Goal: Task Accomplishment & Management: Manage account settings

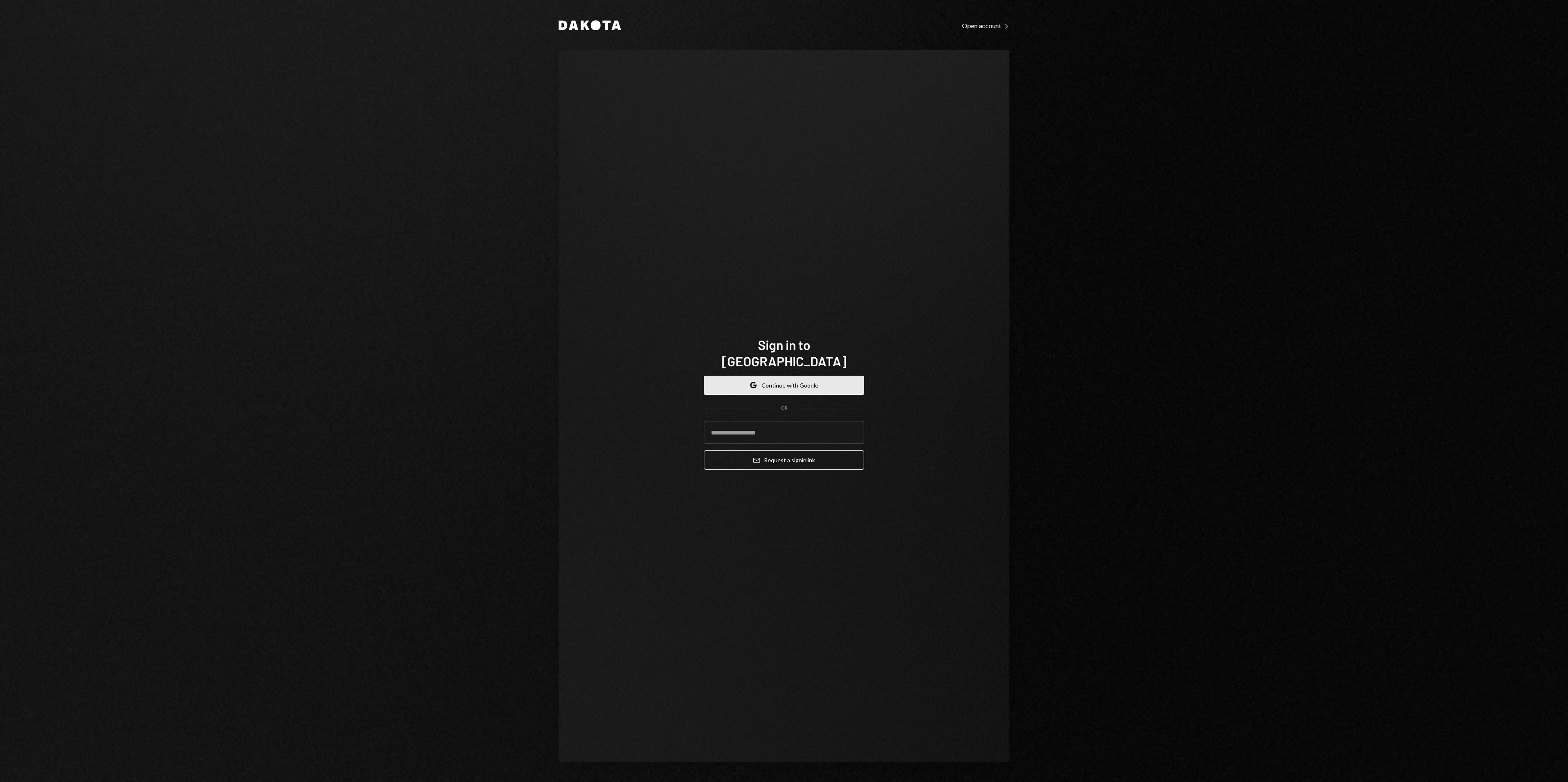
click at [808, 380] on button "Google Continue with Google" at bounding box center [784, 385] width 160 height 19
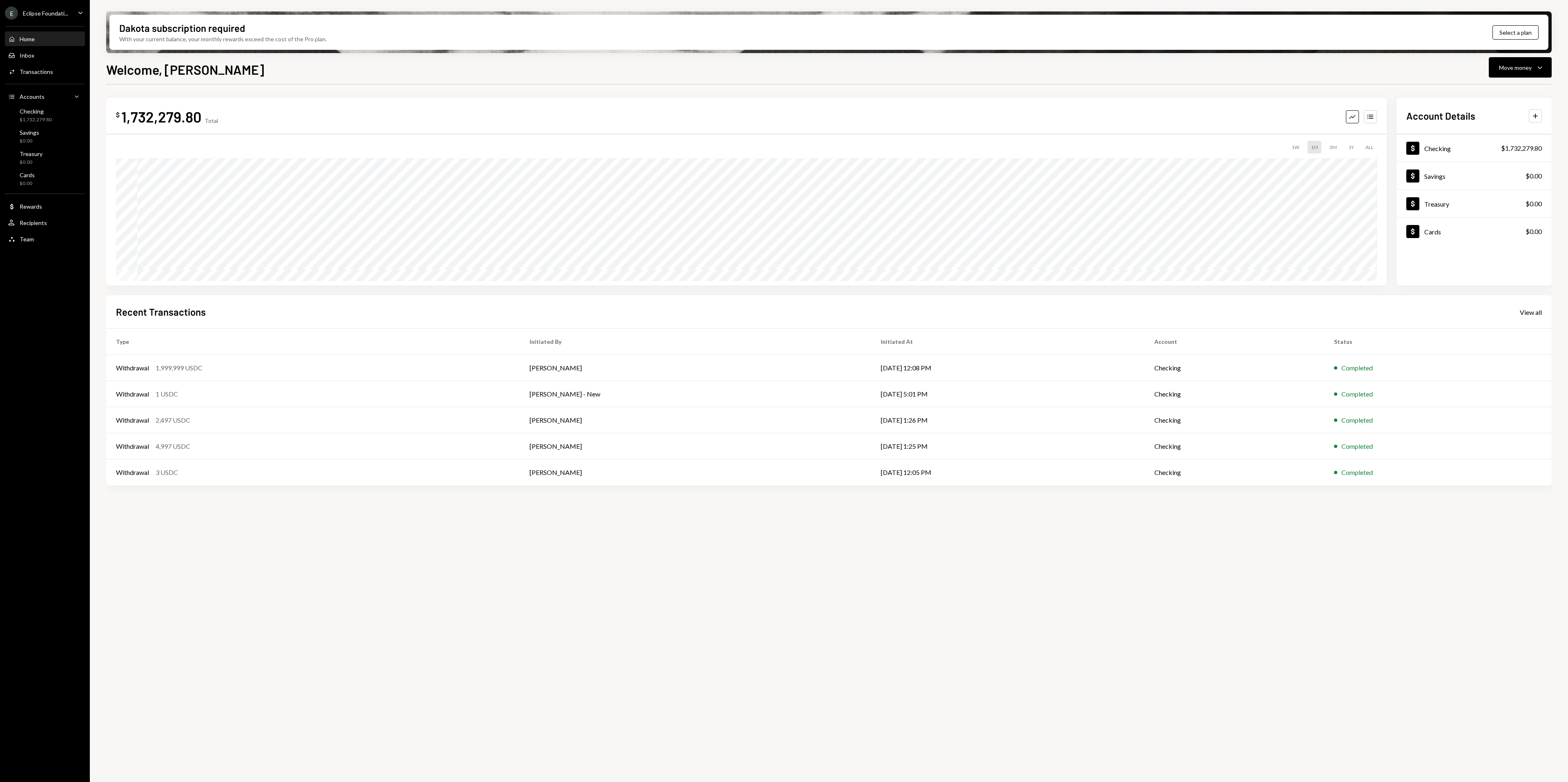
click at [70, 17] on div "E Eclipse Foundati... Caret Down" at bounding box center [45, 13] width 90 height 13
click at [60, 113] on div "View all accounts" at bounding box center [63, 114] width 75 height 7
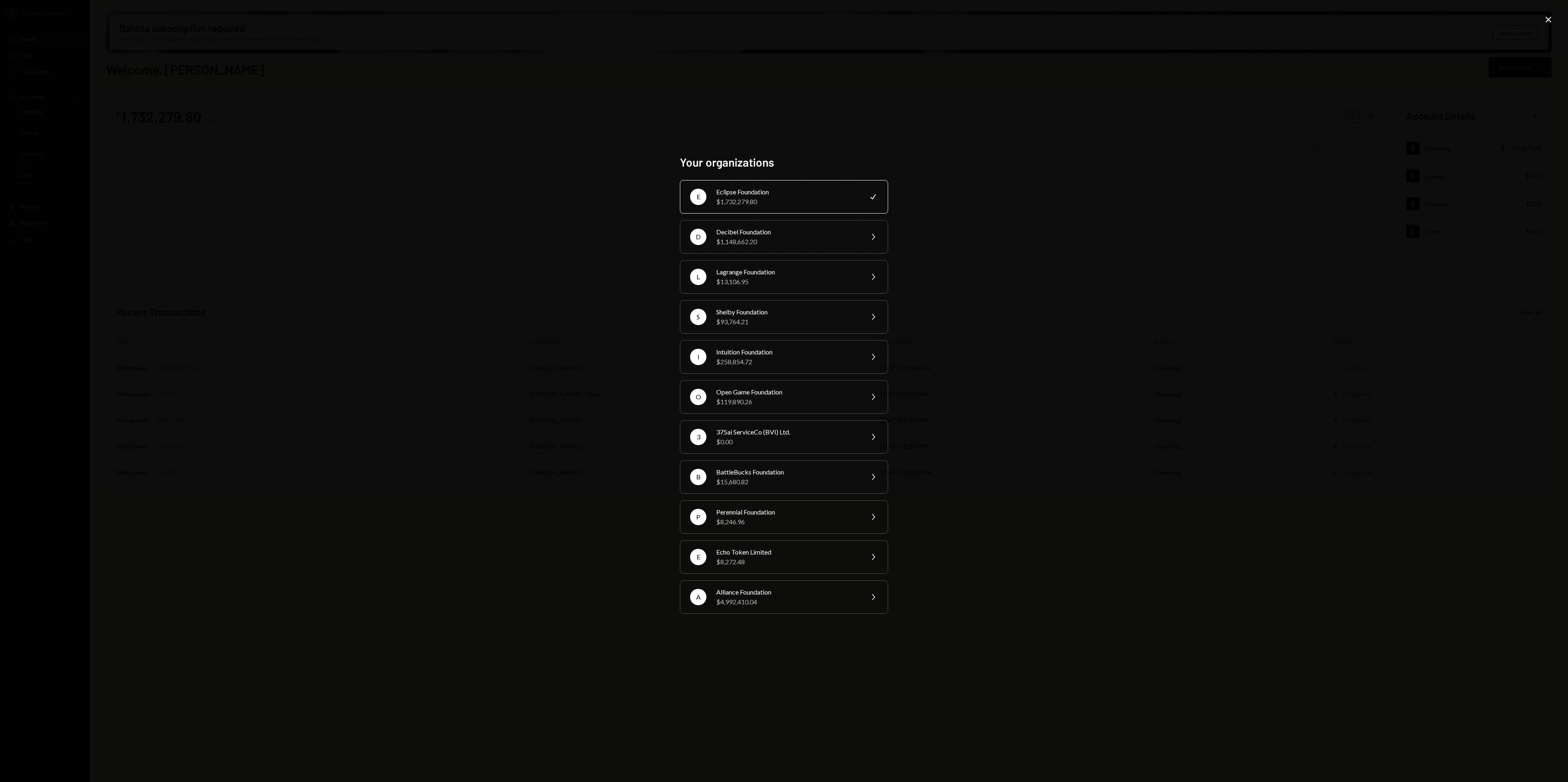
click at [1217, 289] on div "Your organizations E Eclipse Foundation $1,732,279.80 Check D Decibel Foundatio…" at bounding box center [784, 391] width 1568 height 782
click at [1547, 26] on div "Your organizations E Eclipse Foundation $1,732,279.80 Check D Decibel Foundatio…" at bounding box center [784, 391] width 1568 height 782
click at [1547, 22] on icon "Close" at bounding box center [1547, 19] width 9 height 9
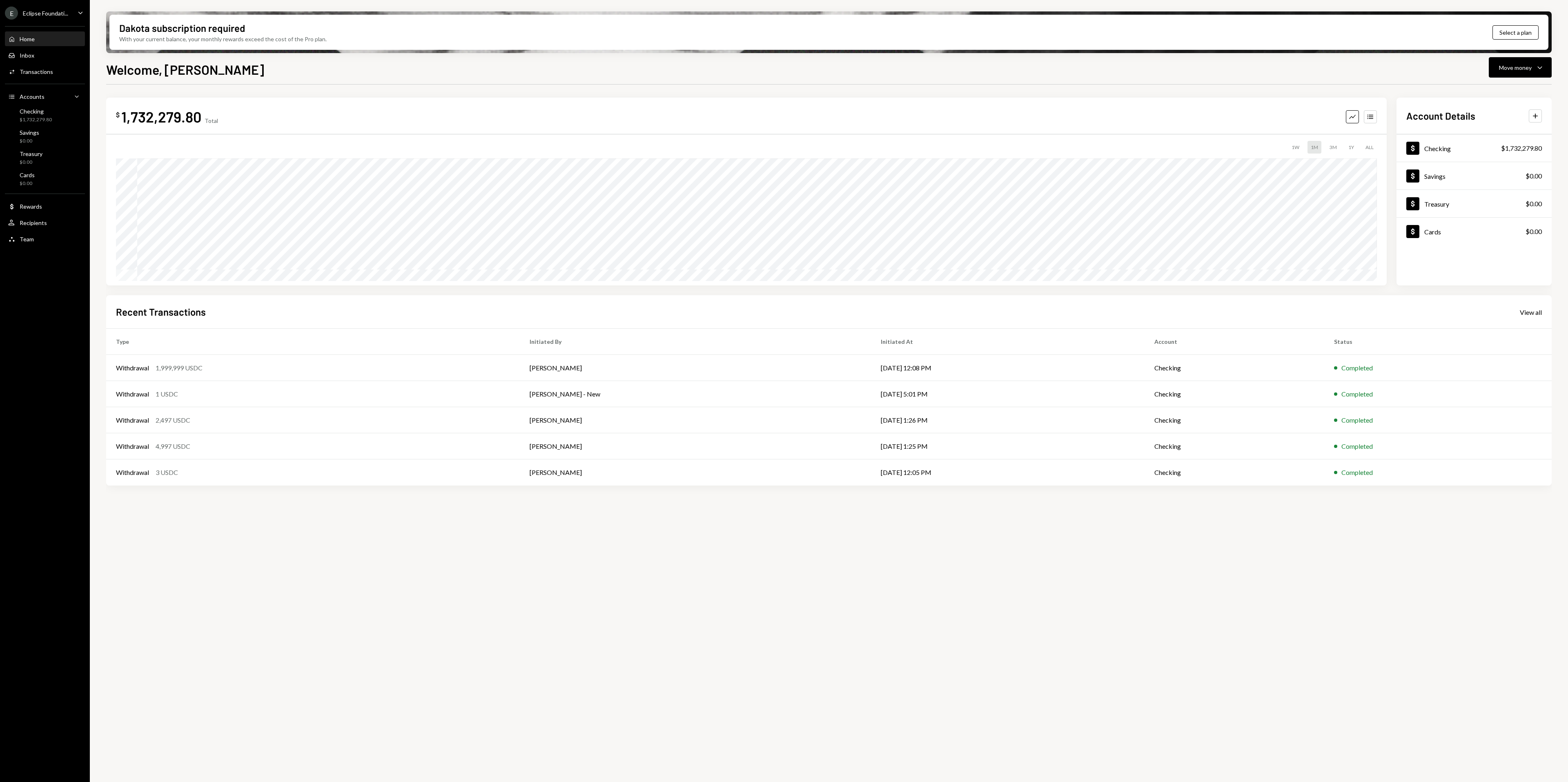
click at [42, 14] on div "Eclipse Foundati..." at bounding box center [46, 13] width 46 height 7
click at [62, 202] on button "Sign out" at bounding box center [57, 206] width 97 height 15
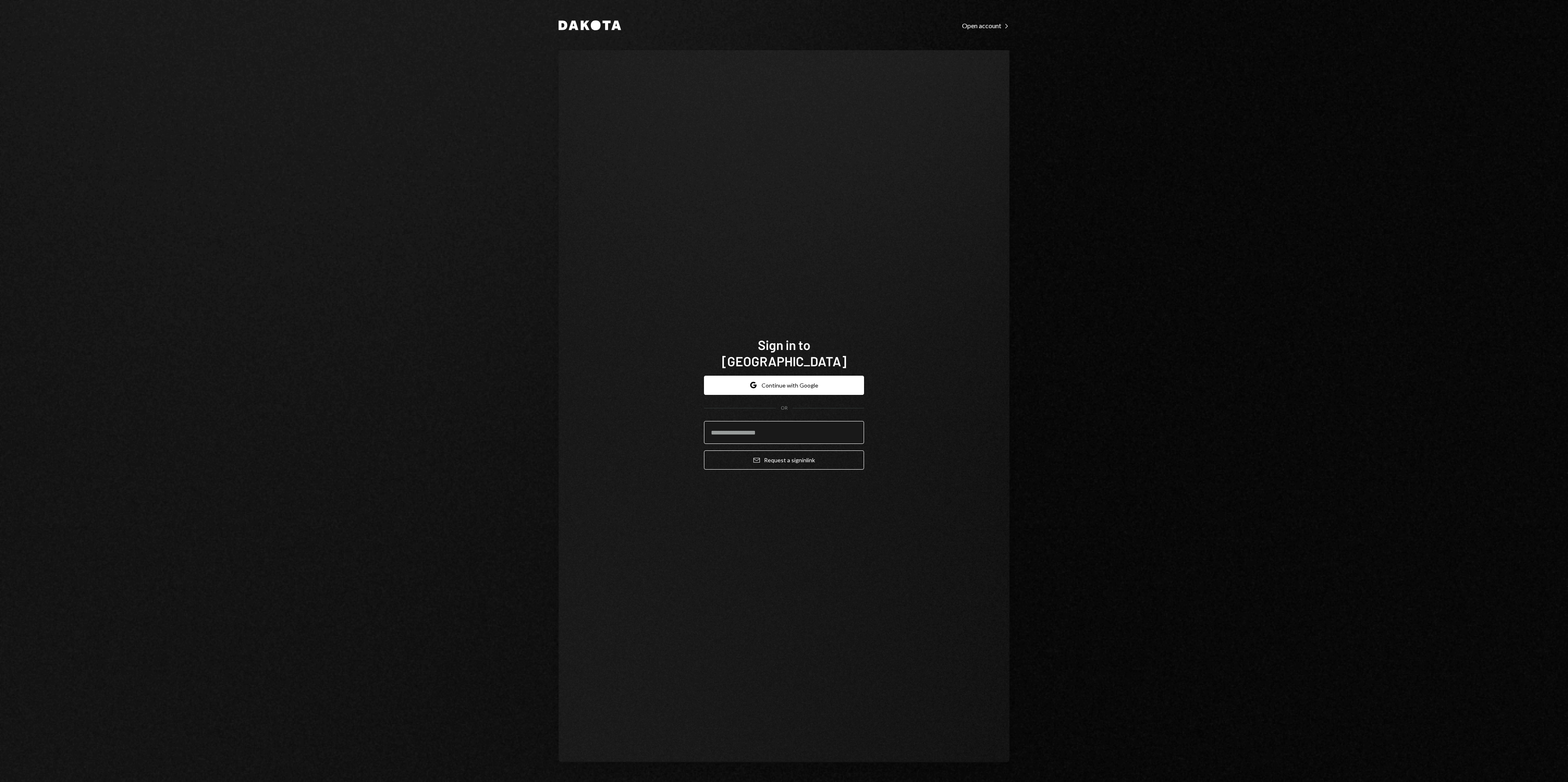
click at [788, 421] on input "email" at bounding box center [784, 432] width 160 height 23
type input "**********"
click at [800, 455] on button "Email Request a sign in link" at bounding box center [784, 460] width 160 height 19
